Goal: Task Accomplishment & Management: Complete application form

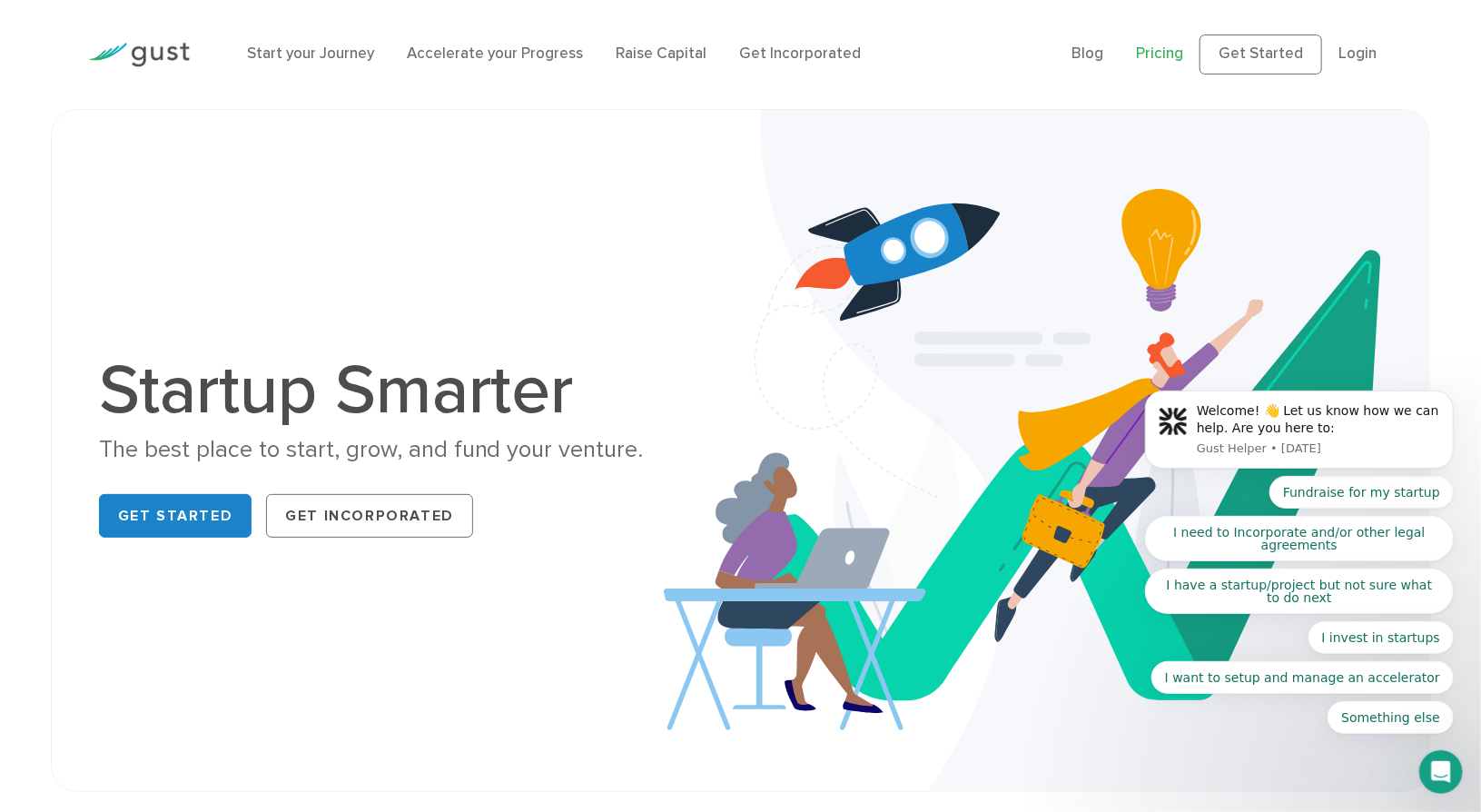
click at [1183, 55] on link "Pricing" at bounding box center [1159, 54] width 47 height 18
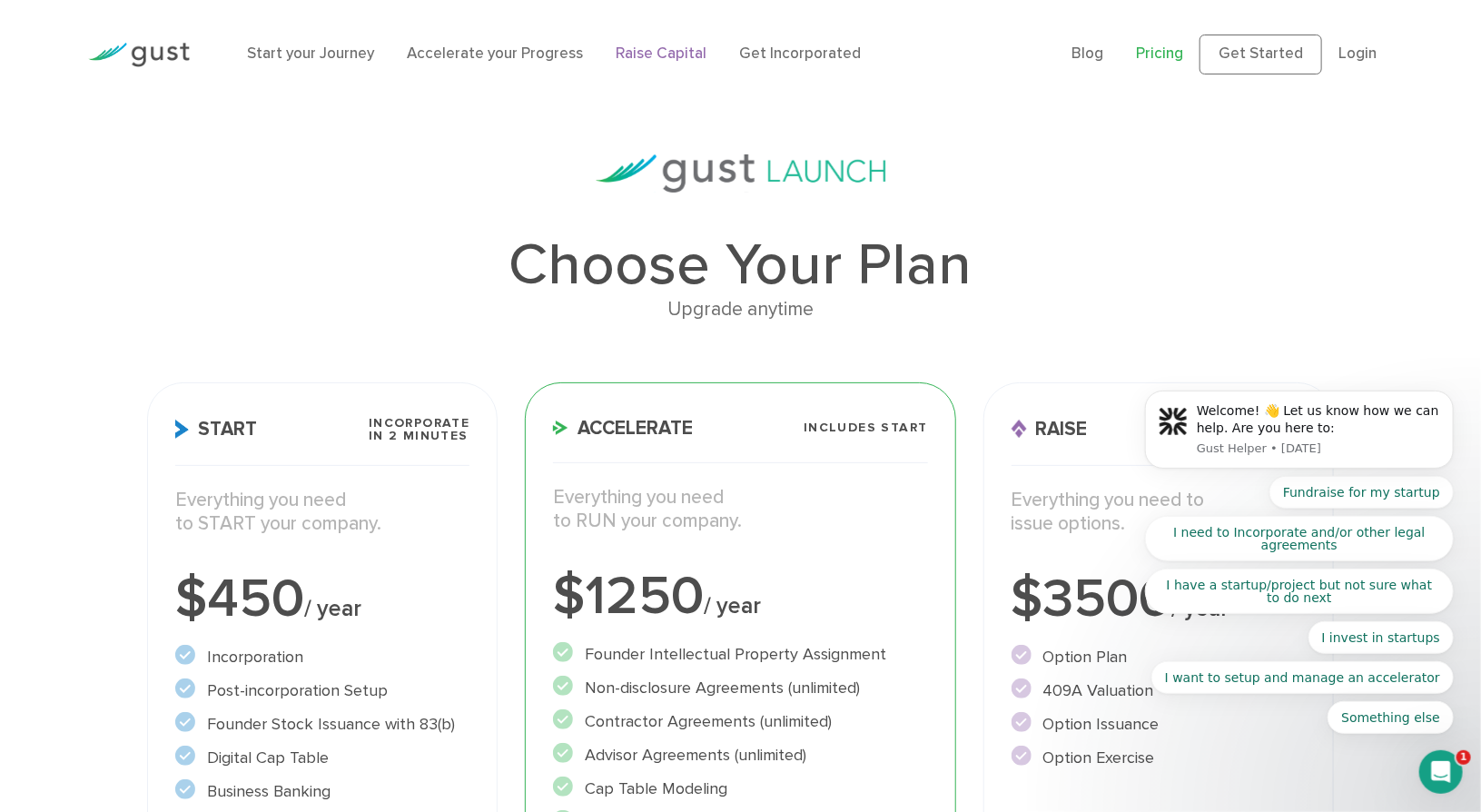
click at [625, 57] on link "Raise Capital" at bounding box center [662, 54] width 91 height 18
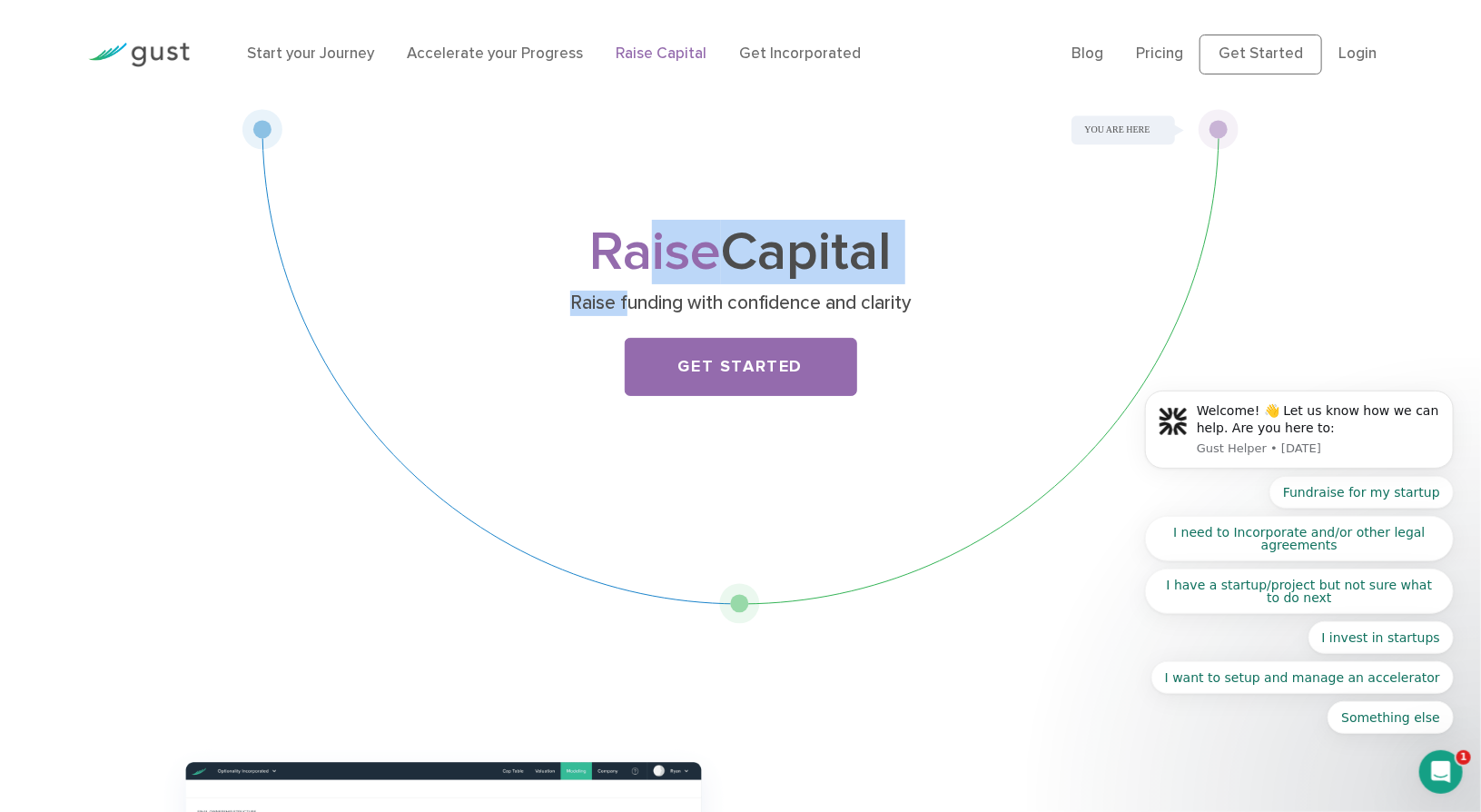
drag, startPoint x: 625, startPoint y: 286, endPoint x: 632, endPoint y: 260, distance: 26.9
click at [632, 260] on div "Raise Capital Raise funding with confidence and clarity Get Started" at bounding box center [741, 327] width 718 height 198
click at [512, 292] on p "Raise funding with confidence and clarity" at bounding box center [741, 304] width 704 height 26
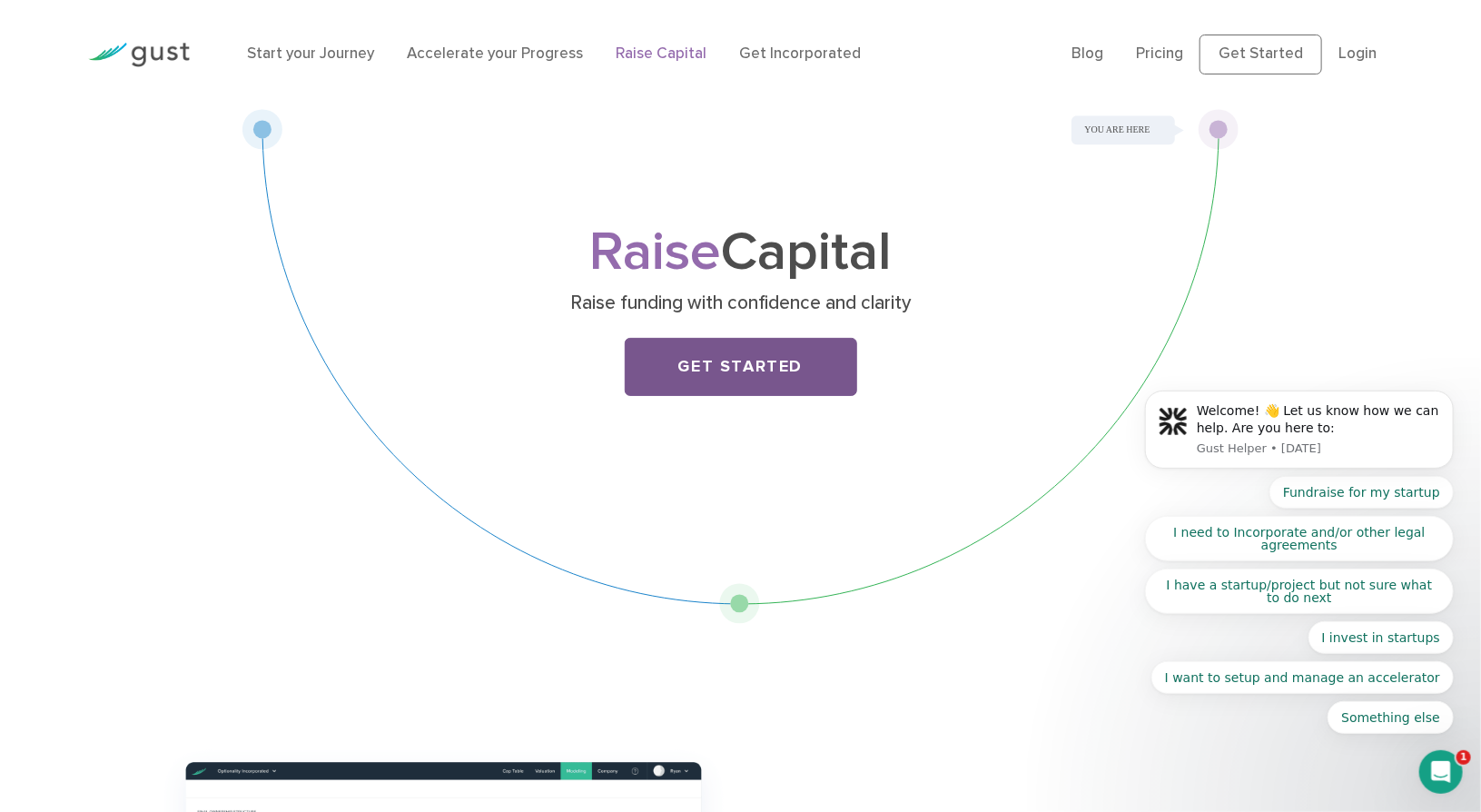
click at [750, 360] on link "Get Started" at bounding box center [741, 367] width 233 height 58
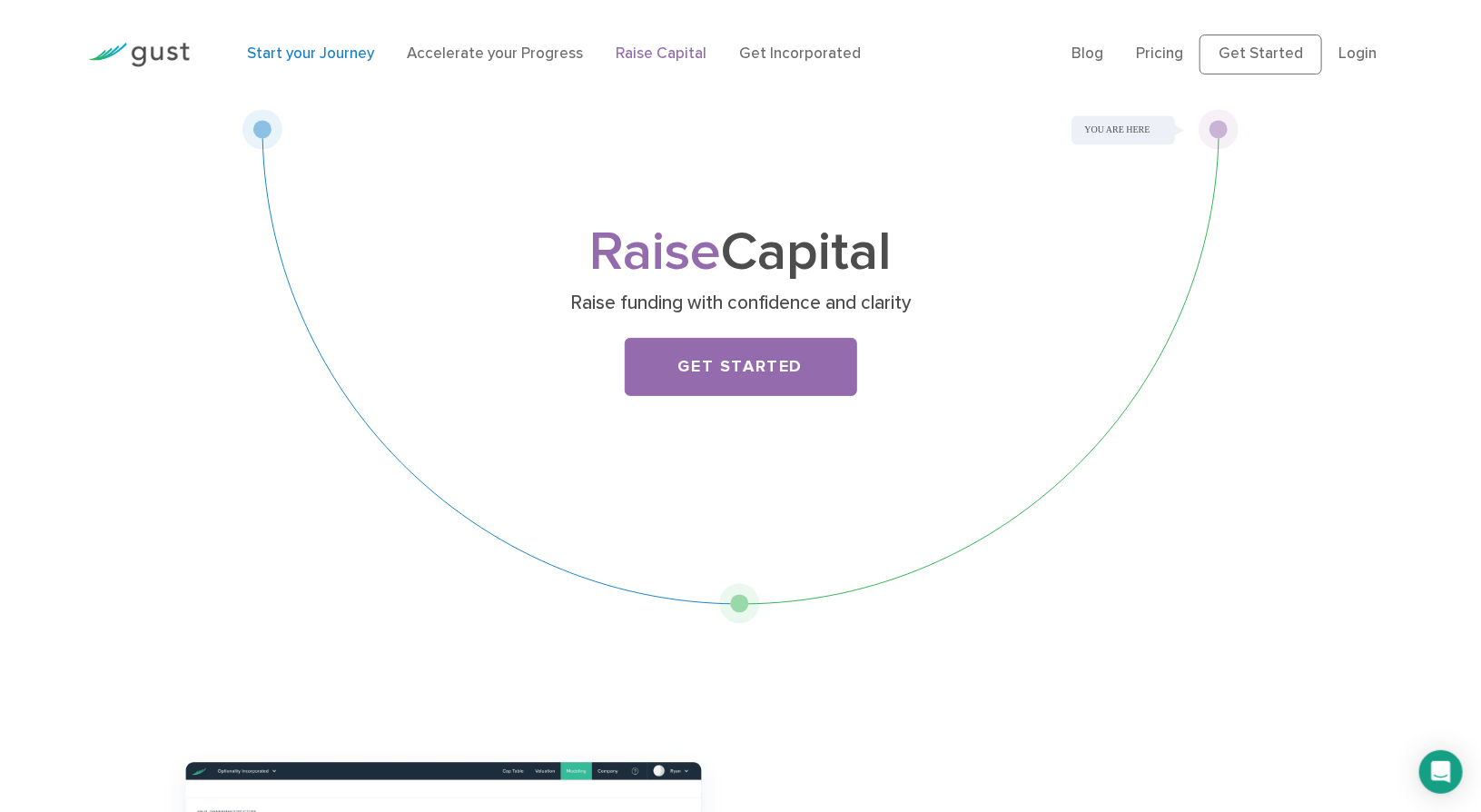
click at [346, 60] on link "Start your Journey" at bounding box center [311, 54] width 127 height 18
